Goal: Share content: Share content

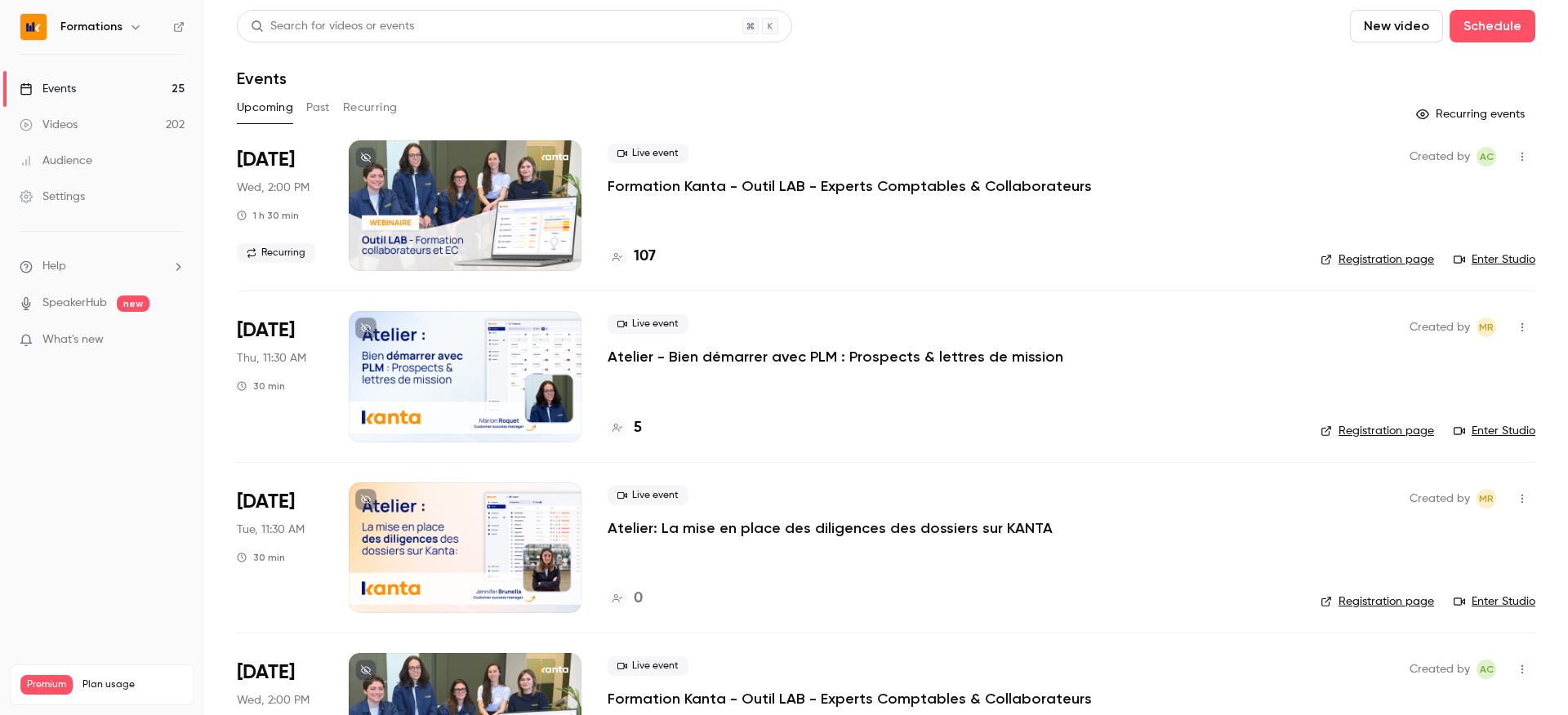
click at [92, 121] on link "Videos 202" at bounding box center [102, 125] width 204 height 36
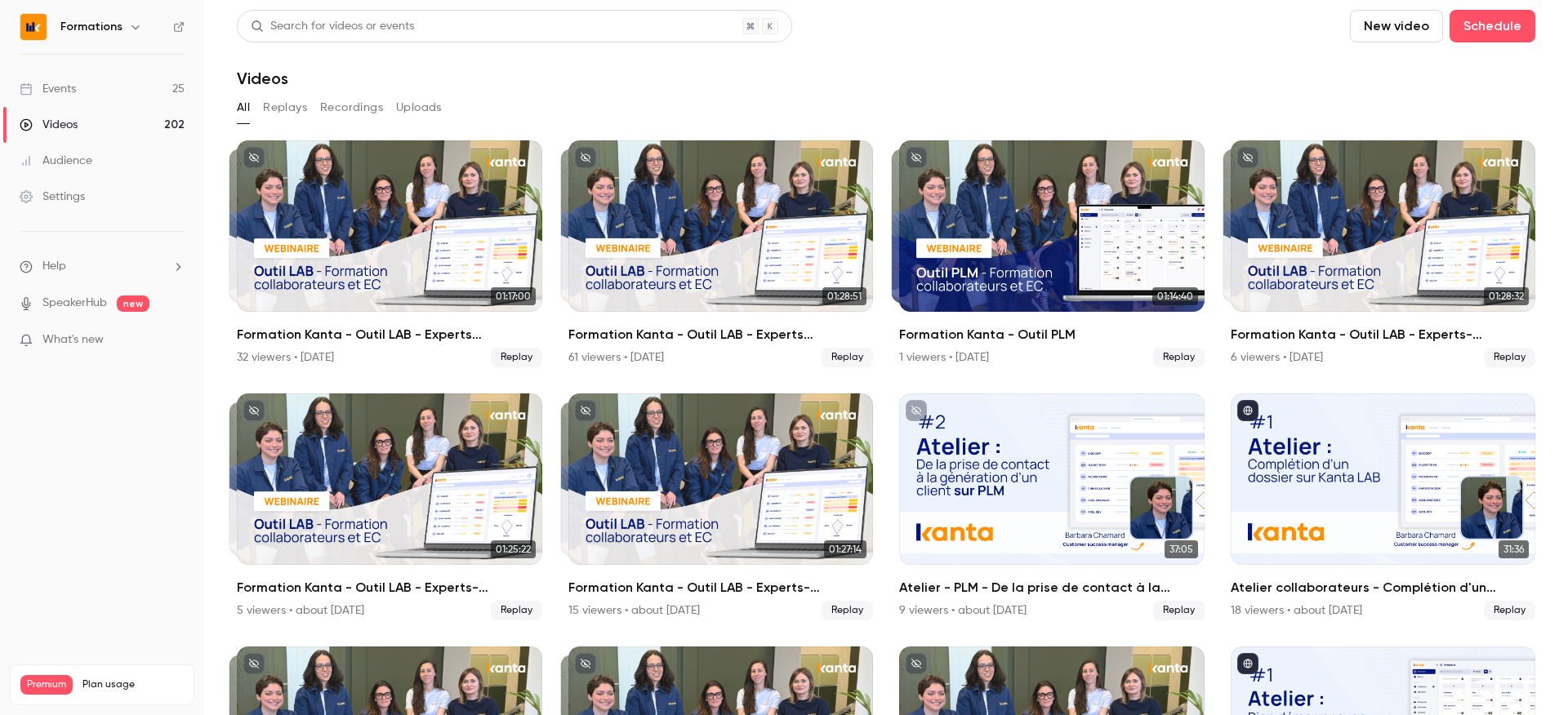
click at [87, 91] on link "Events 25" at bounding box center [102, 89] width 204 height 36
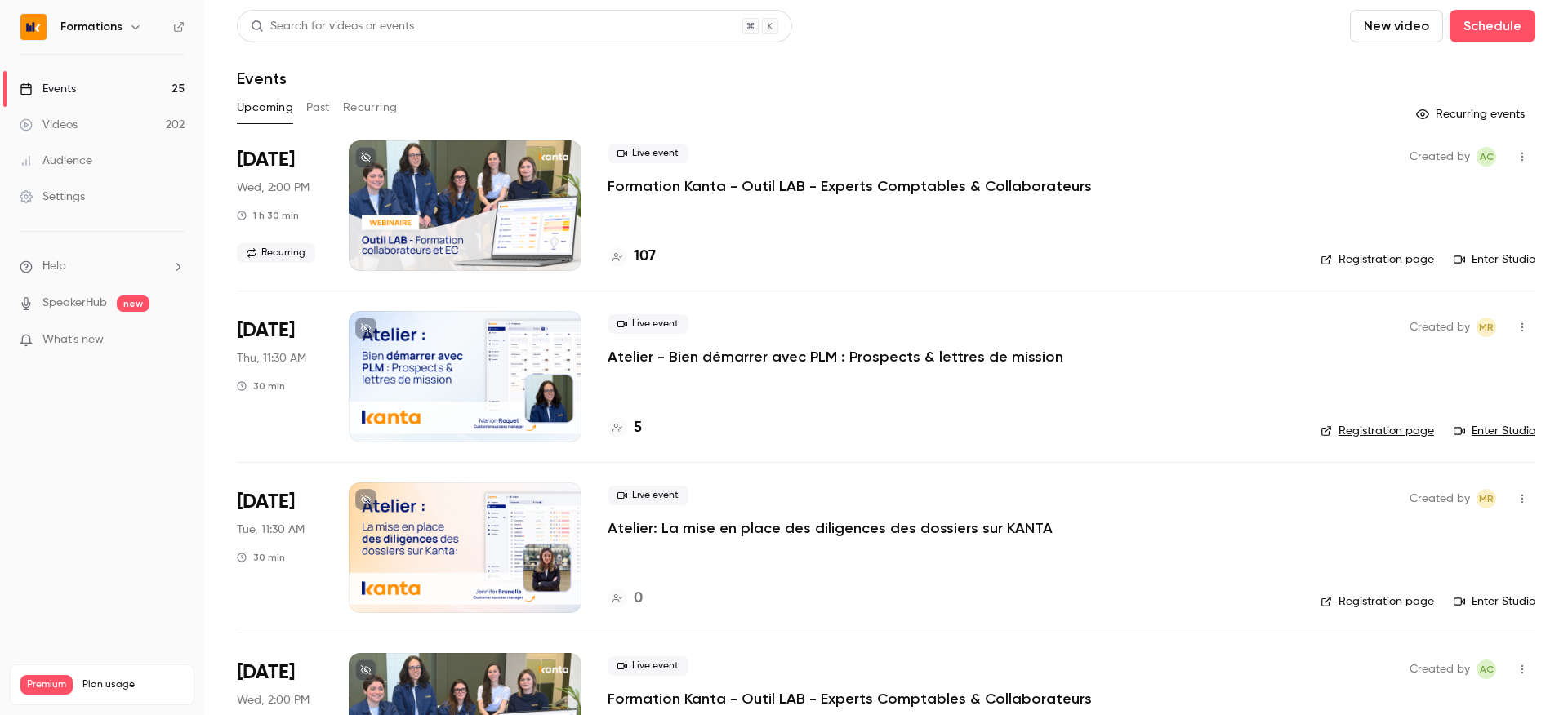
click at [311, 108] on button "Past" at bounding box center [318, 108] width 24 height 26
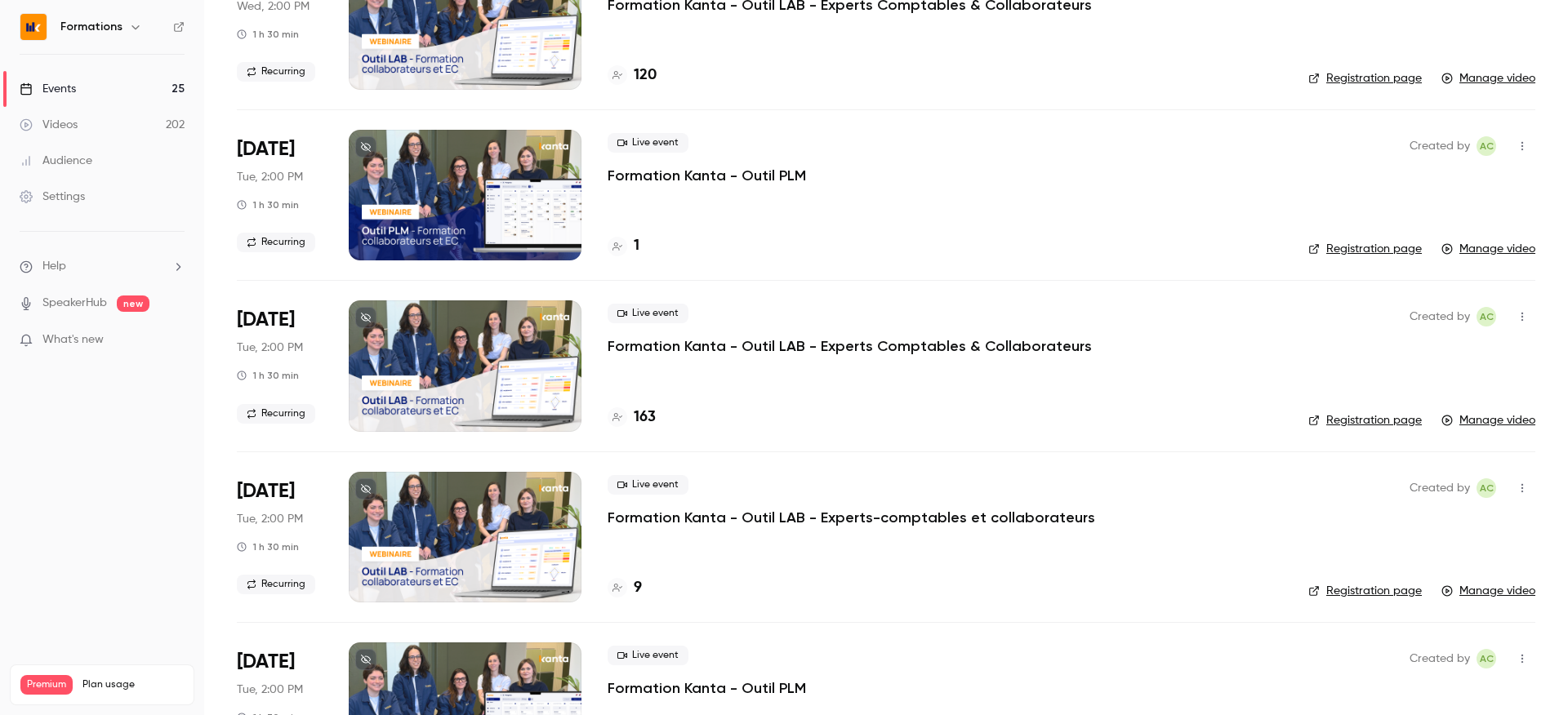
scroll to position [502, 0]
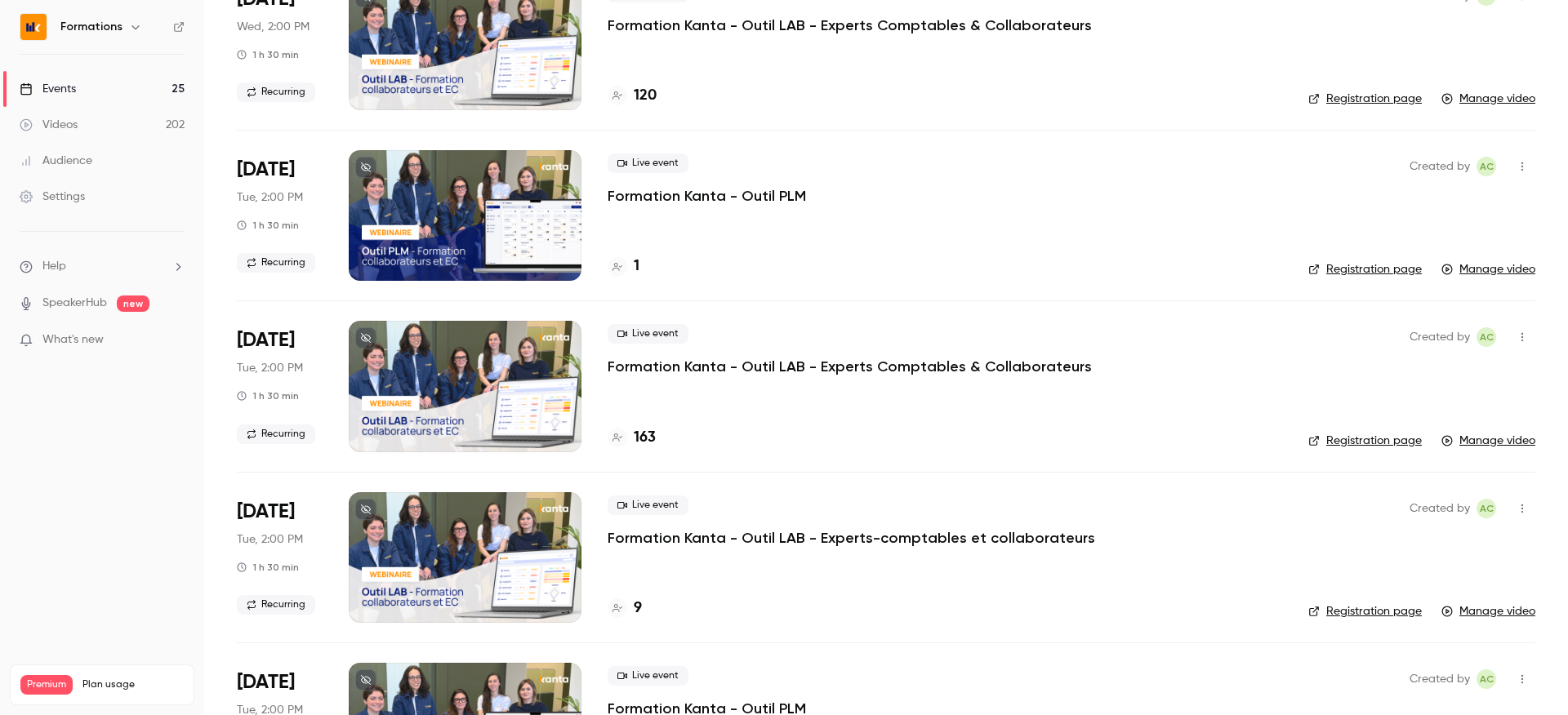
click at [554, 255] on div at bounding box center [465, 215] width 233 height 130
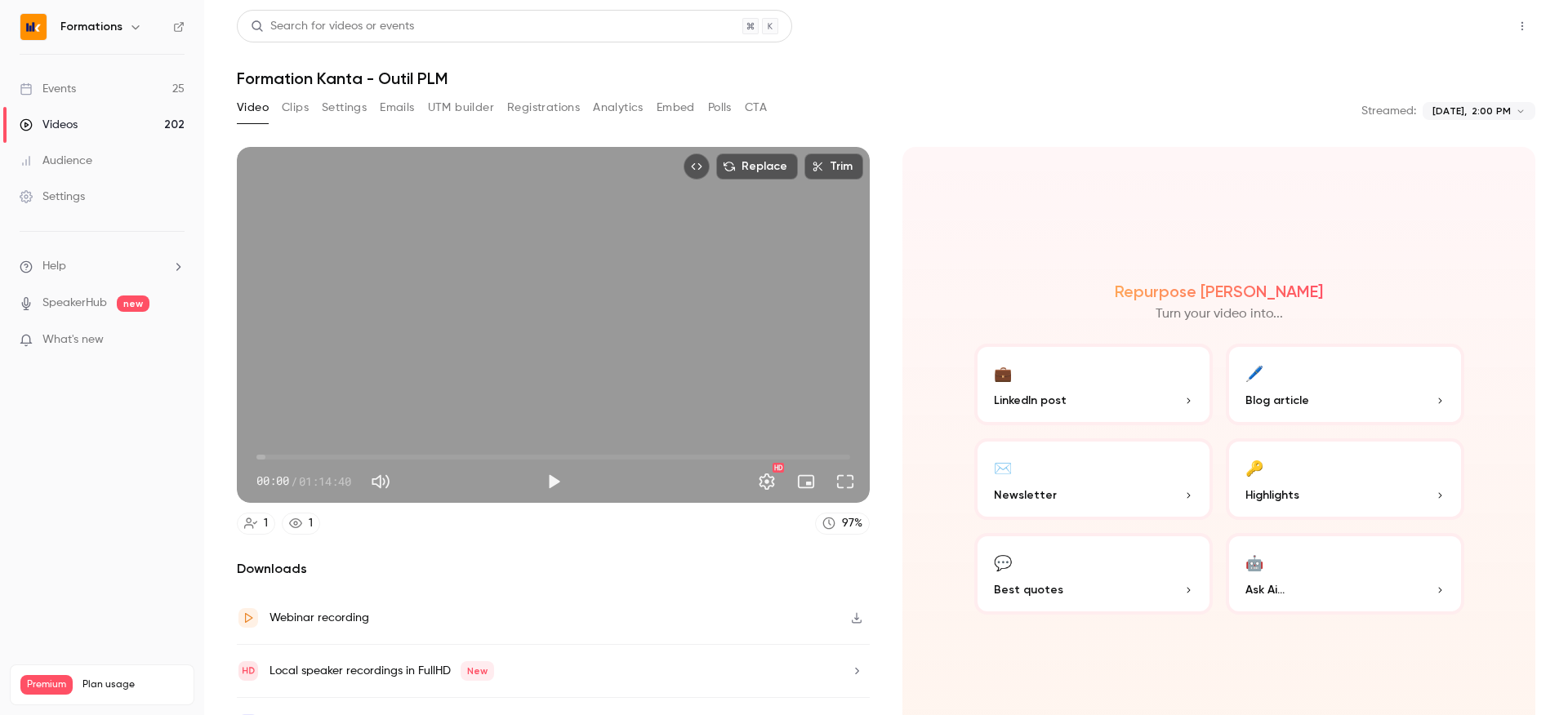
click at [1466, 31] on button "Share" at bounding box center [1464, 26] width 64 height 33
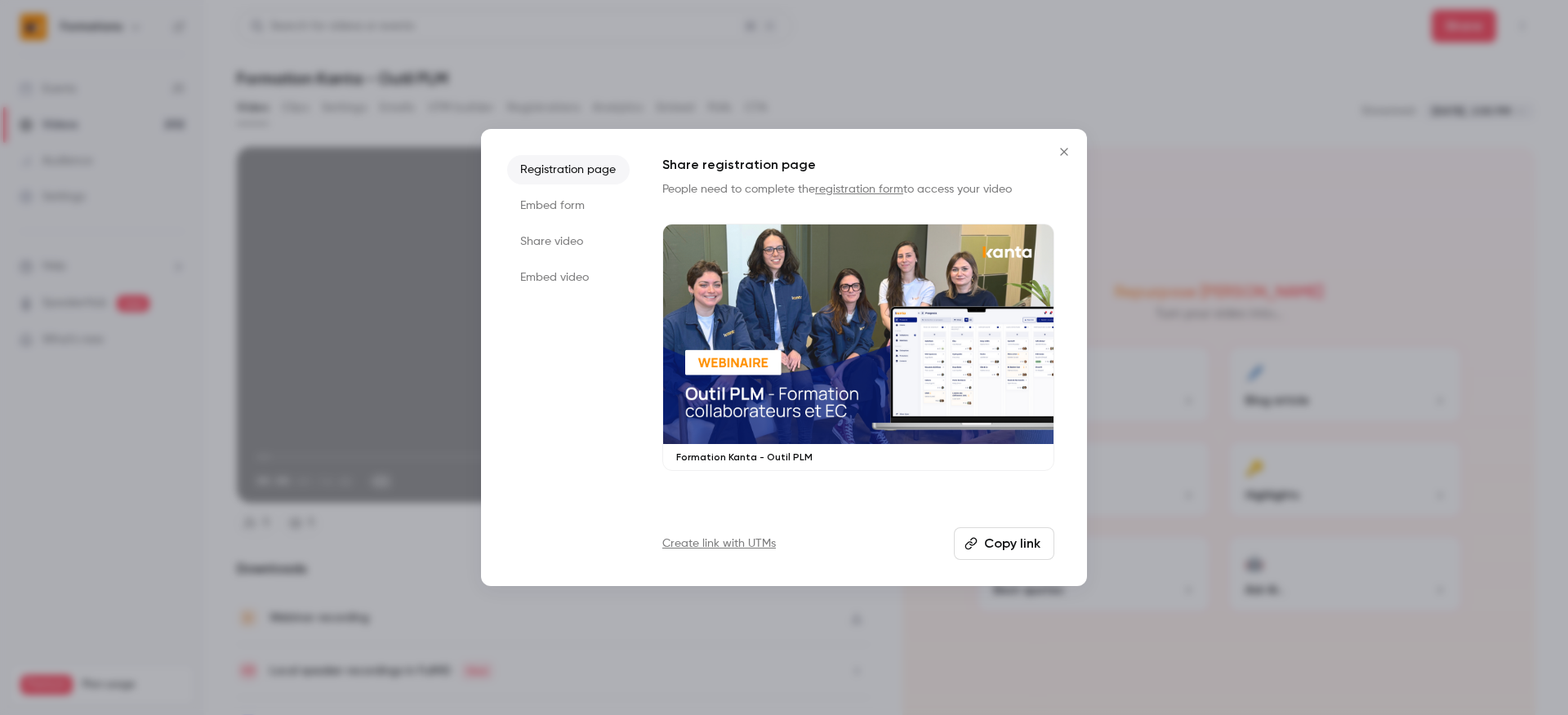
click at [1027, 552] on button "Copy link" at bounding box center [1004, 543] width 100 height 33
